Goal: Information Seeking & Learning: Learn about a topic

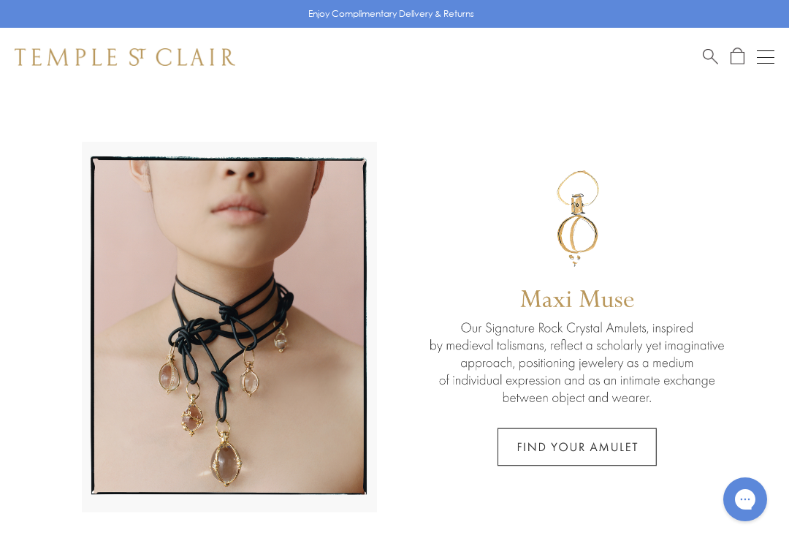
click at [767, 60] on button "Open navigation" at bounding box center [766, 57] width 18 height 18
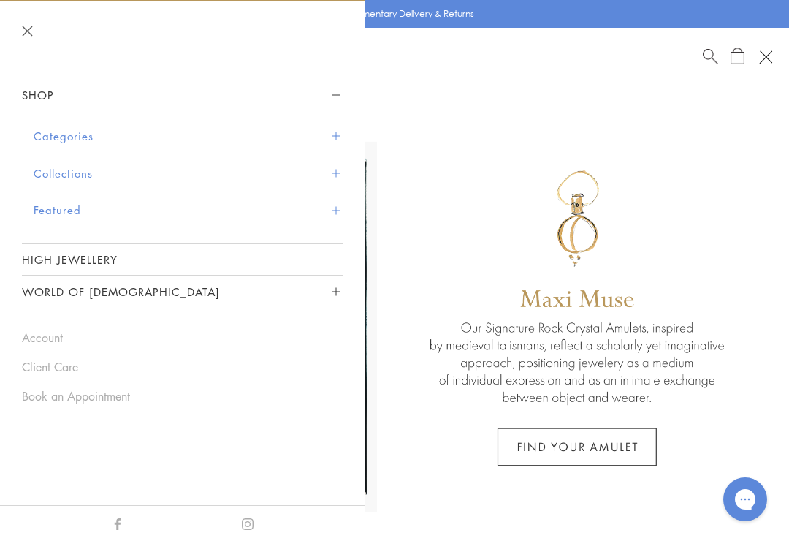
click at [45, 212] on button "Featured" at bounding box center [189, 209] width 310 height 37
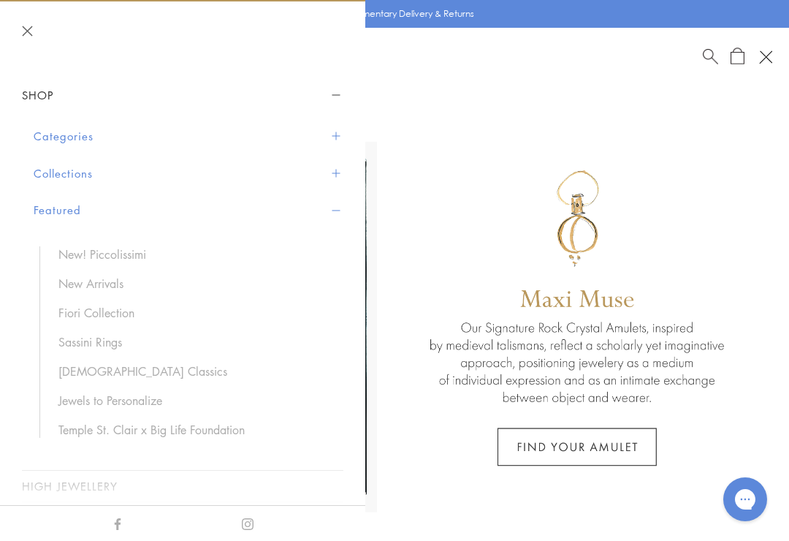
click at [79, 286] on link "New Arrivals" at bounding box center [193, 284] width 270 height 16
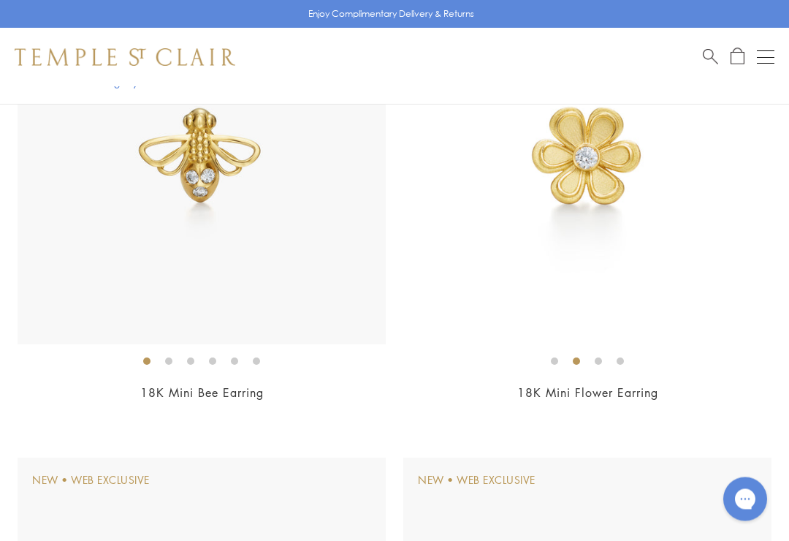
scroll to position [293, 0]
click at [585, 200] on img at bounding box center [587, 159] width 368 height 368
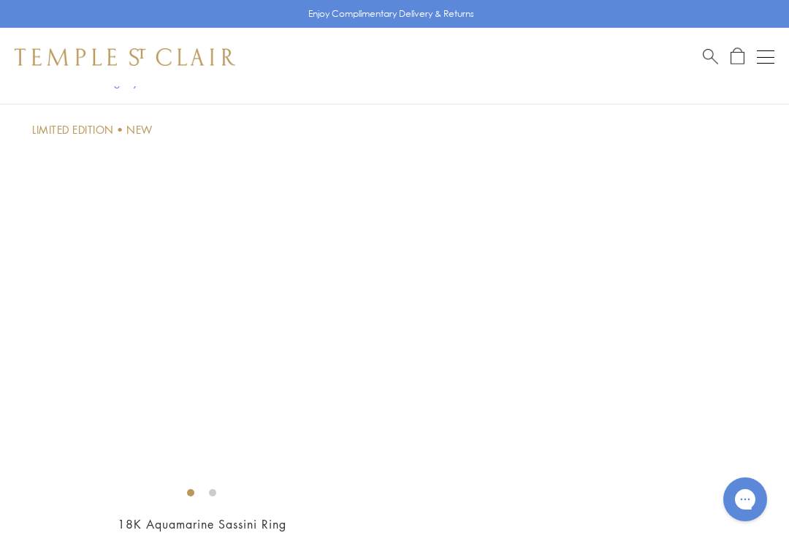
scroll to position [3071, 0]
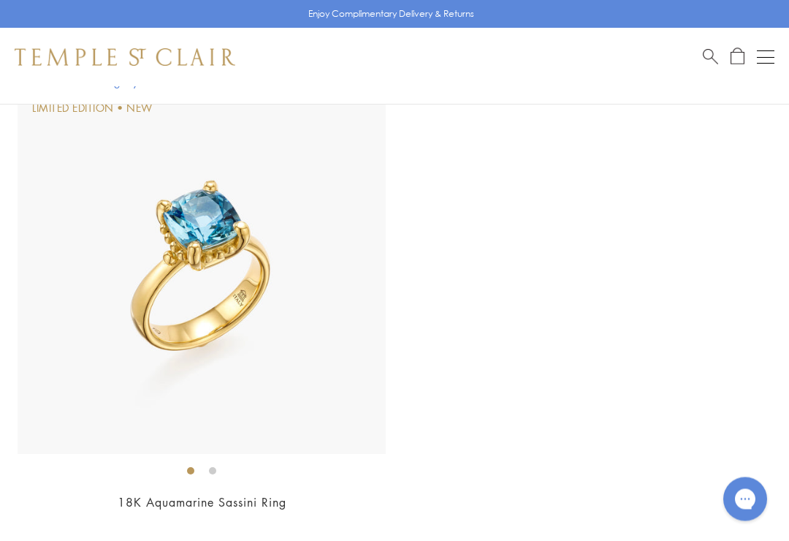
click at [80, 410] on img at bounding box center [202, 270] width 368 height 368
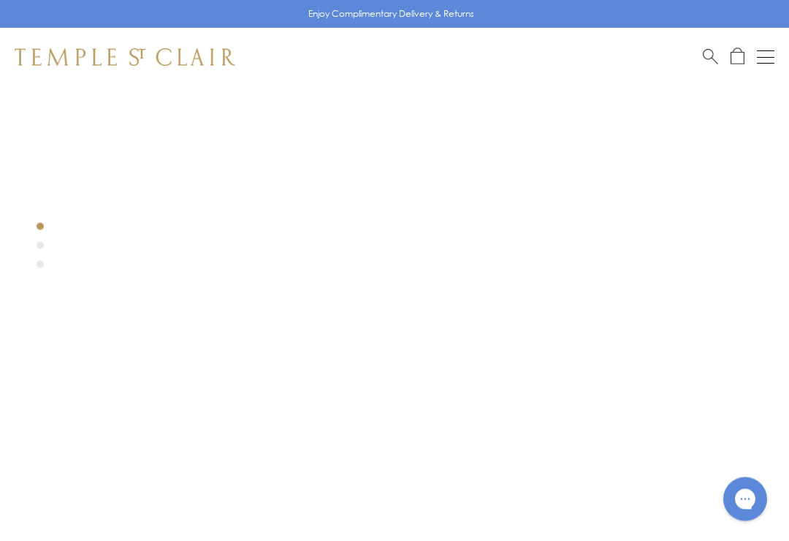
scroll to position [215, 0]
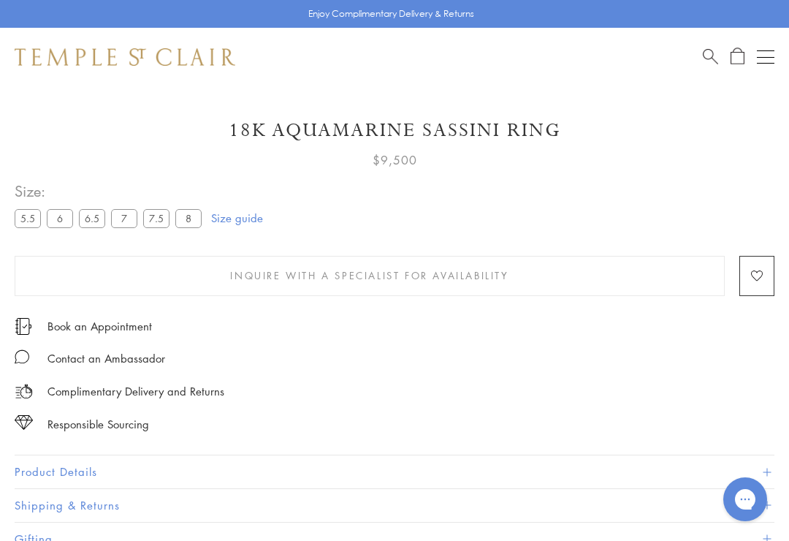
scroll to position [765, 0]
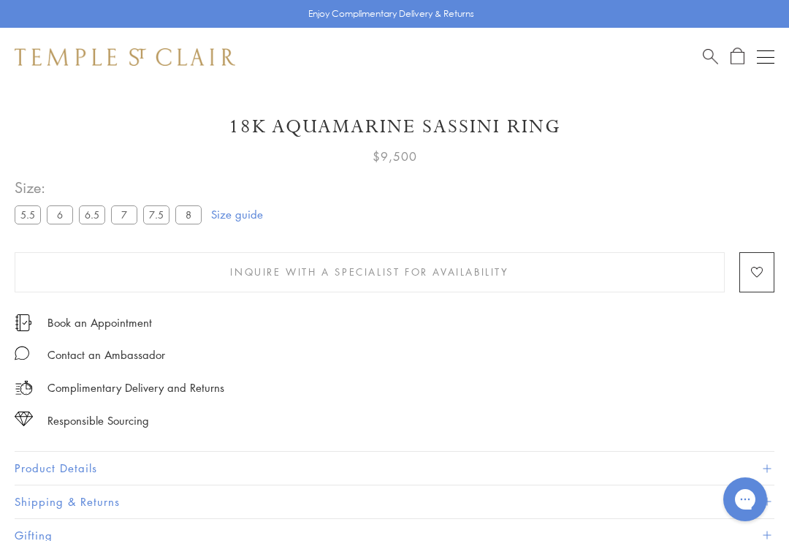
click at [162, 218] on label "7.5" at bounding box center [156, 214] width 26 height 18
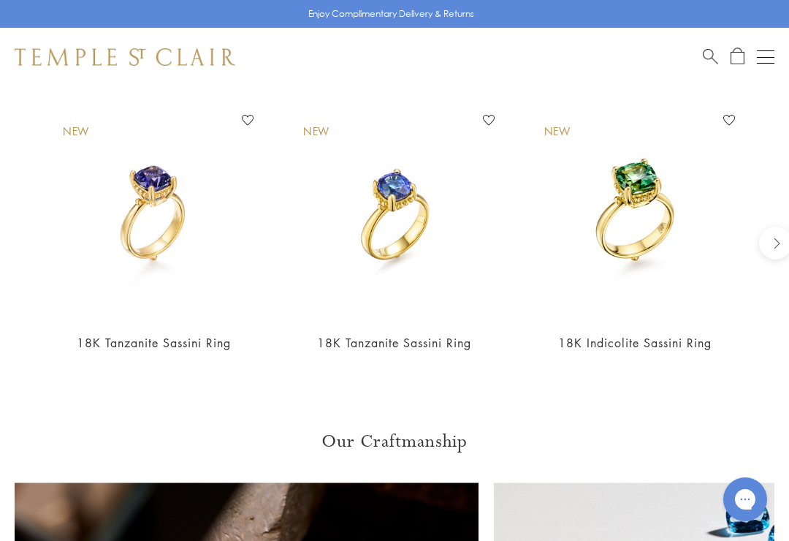
scroll to position [1310, 0]
click at [406, 240] on img at bounding box center [394, 213] width 211 height 211
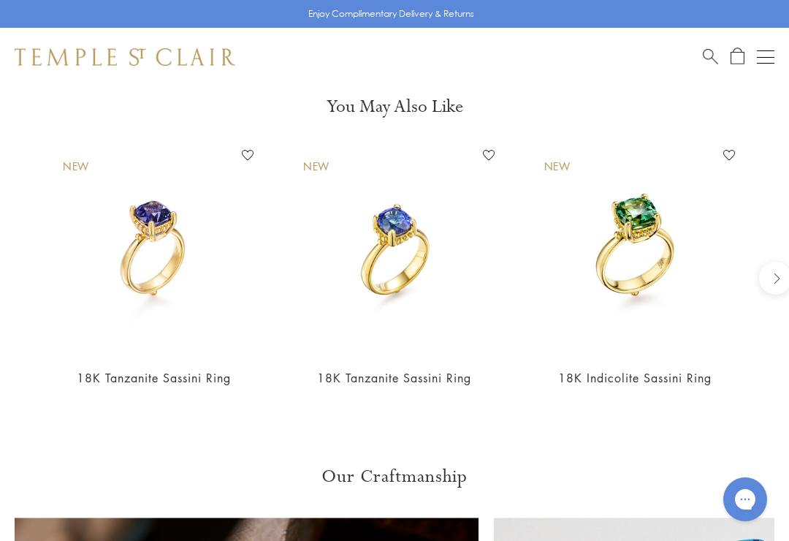
click at [430, 243] on img at bounding box center [394, 249] width 211 height 211
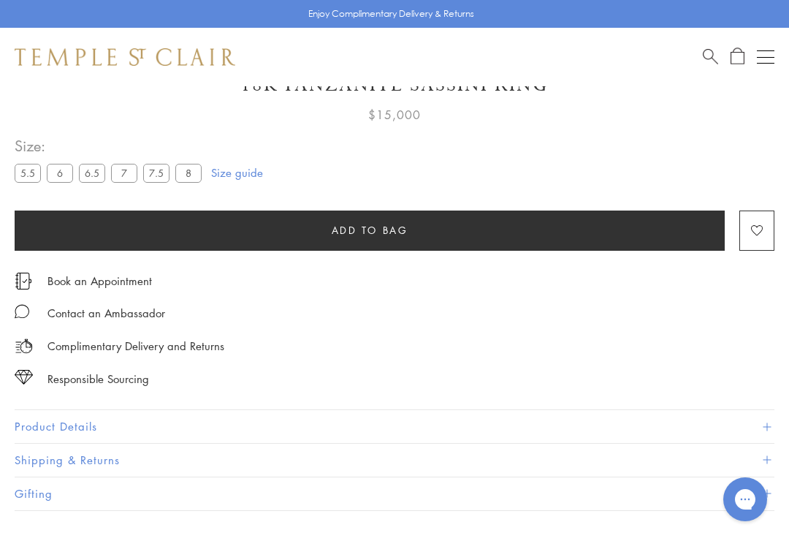
scroll to position [811, 0]
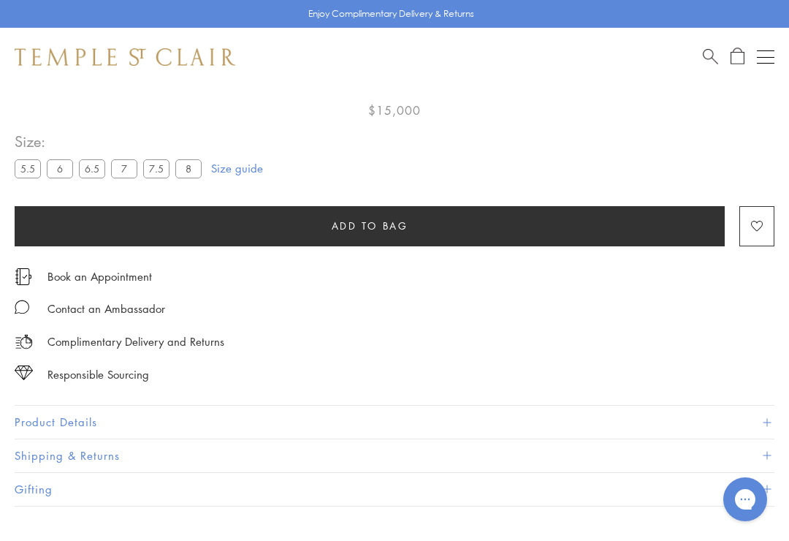
click at [163, 174] on label "7.5" at bounding box center [156, 168] width 26 height 18
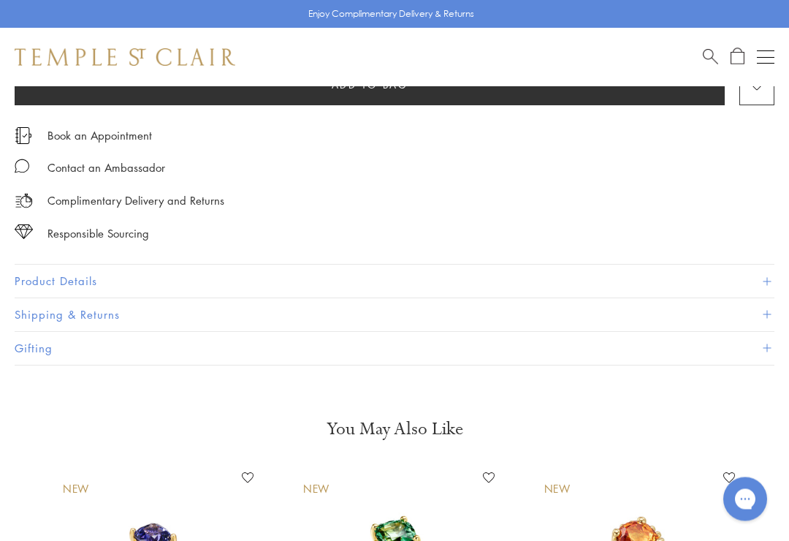
scroll to position [952, 0]
click at [52, 279] on button "Product Details" at bounding box center [395, 281] width 760 height 33
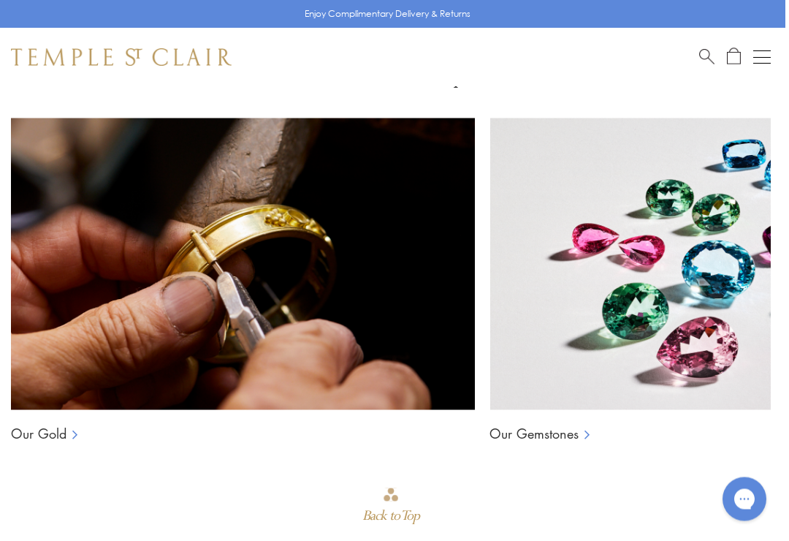
scroll to position [1927, 3]
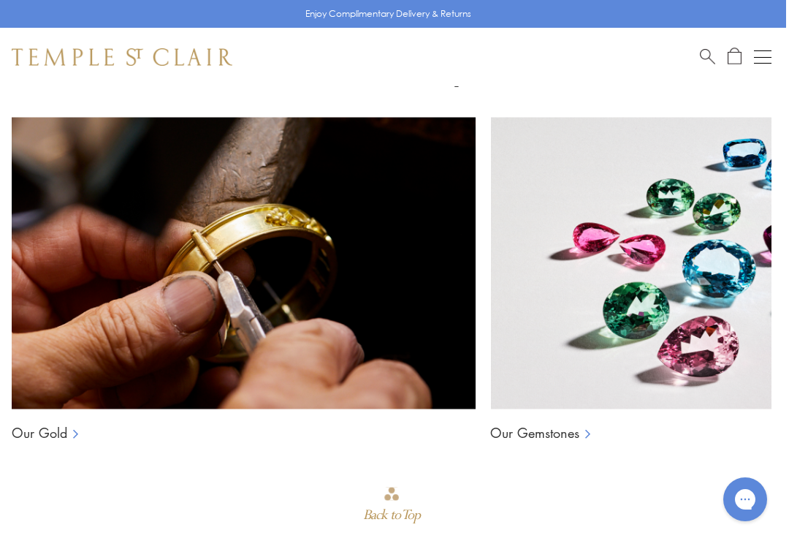
click at [661, 208] on img at bounding box center [722, 263] width 464 height 292
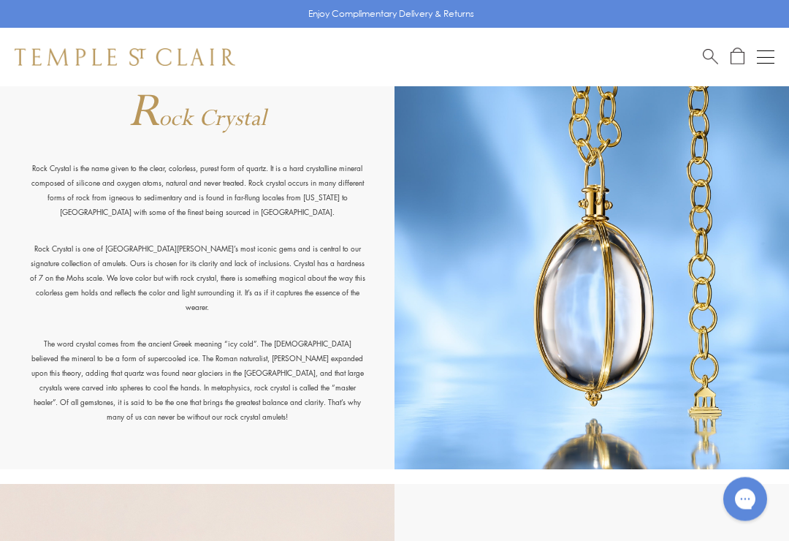
scroll to position [7818, 0]
